Goal: Task Accomplishment & Management: Use online tool/utility

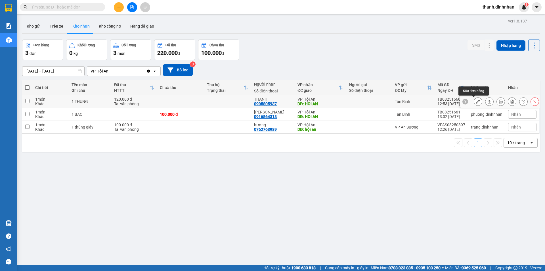
click at [476, 102] on icon at bounding box center [478, 101] width 4 height 4
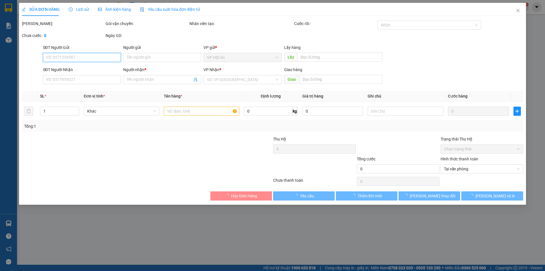
type input "0905805937"
type input "THANH"
type input "HOI AN"
type input "120.000"
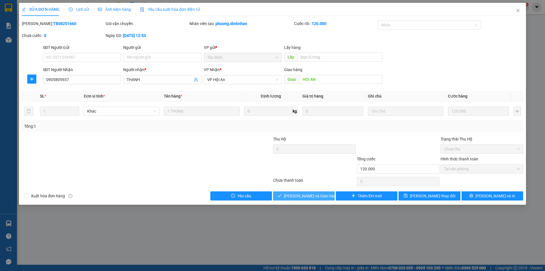
click at [305, 196] on span "[PERSON_NAME] và Giao hàng" at bounding box center [311, 196] width 55 height 6
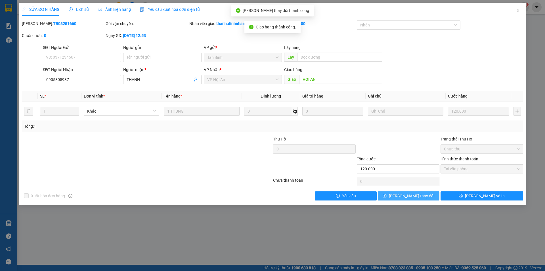
click at [421, 194] on span "[PERSON_NAME] thay đổi" at bounding box center [411, 196] width 45 height 6
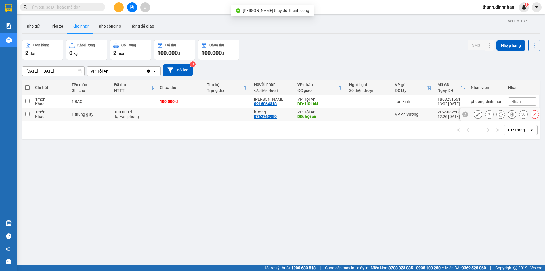
click at [476, 113] on icon at bounding box center [478, 114] width 4 height 4
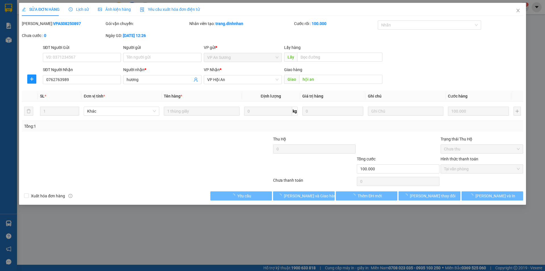
type input "0762763989"
type input "hương"
type input "hội an"
type input "100.000"
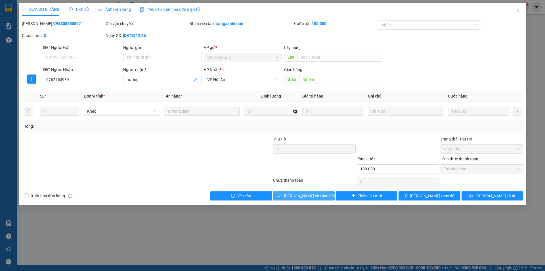
click at [300, 195] on span "[PERSON_NAME] và Giao hàng" at bounding box center [311, 196] width 55 height 6
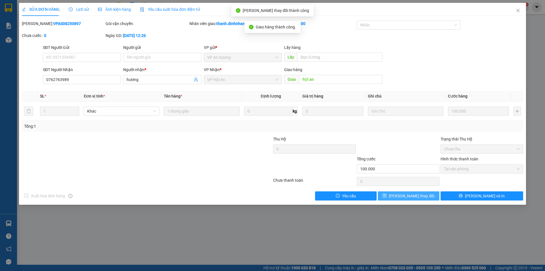
click at [405, 193] on span "[PERSON_NAME] thay đổi" at bounding box center [411, 196] width 45 height 6
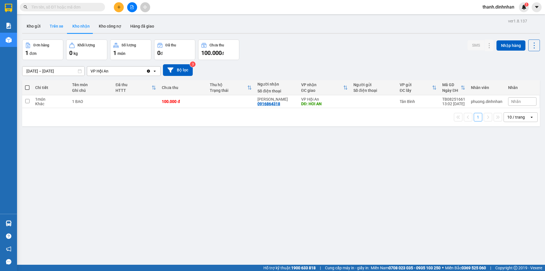
click at [50, 24] on button "Trên xe" at bounding box center [56, 26] width 23 height 14
type input "[DATE] – [DATE]"
